Goal: Information Seeking & Learning: Learn about a topic

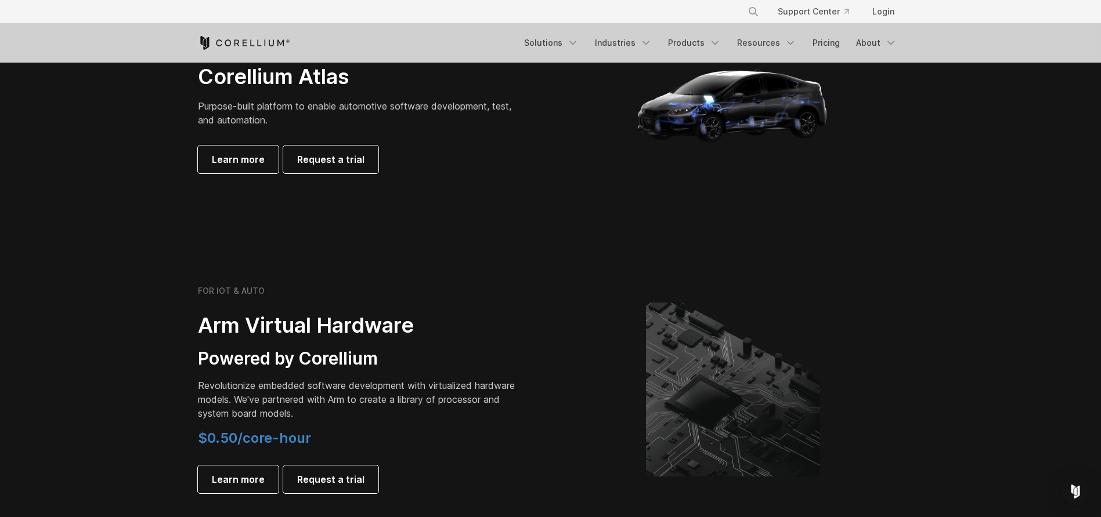
scroll to position [1087, 0]
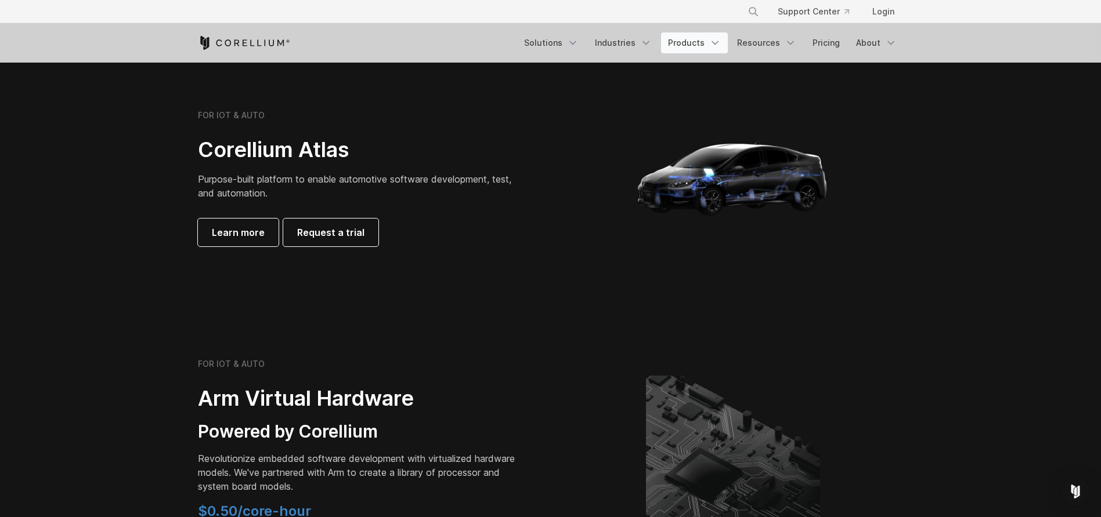
click at [707, 46] on link "Products" at bounding box center [694, 42] width 67 height 21
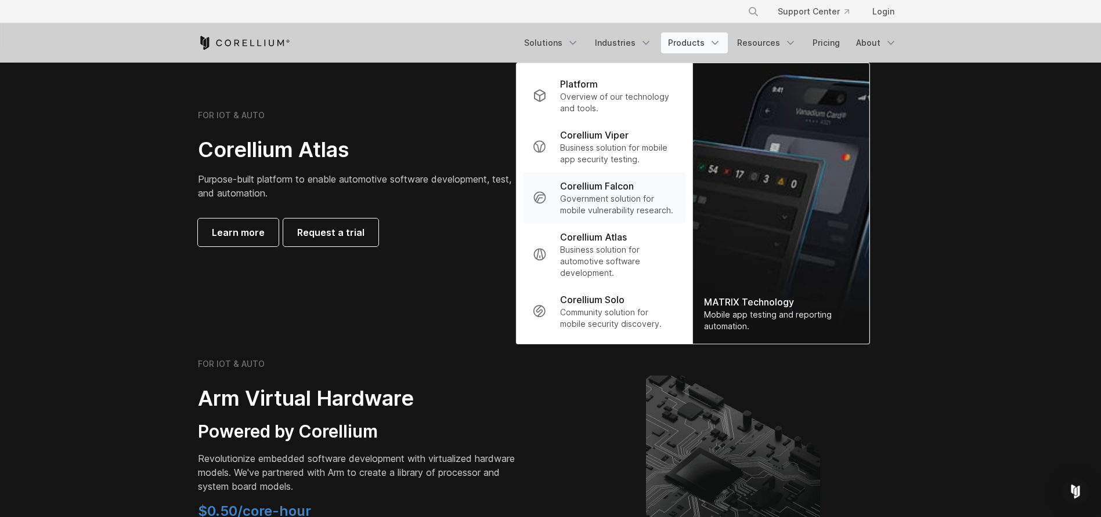
click at [593, 186] on p "Corellium Falcon" at bounding box center [597, 186] width 74 height 14
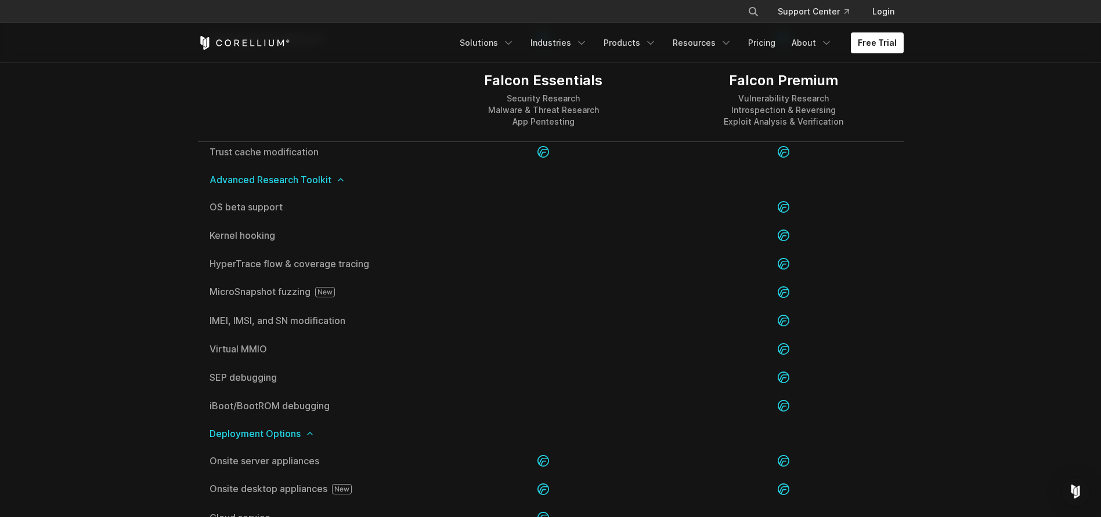
scroll to position [2283, 0]
